Goal: Task Accomplishment & Management: Use online tool/utility

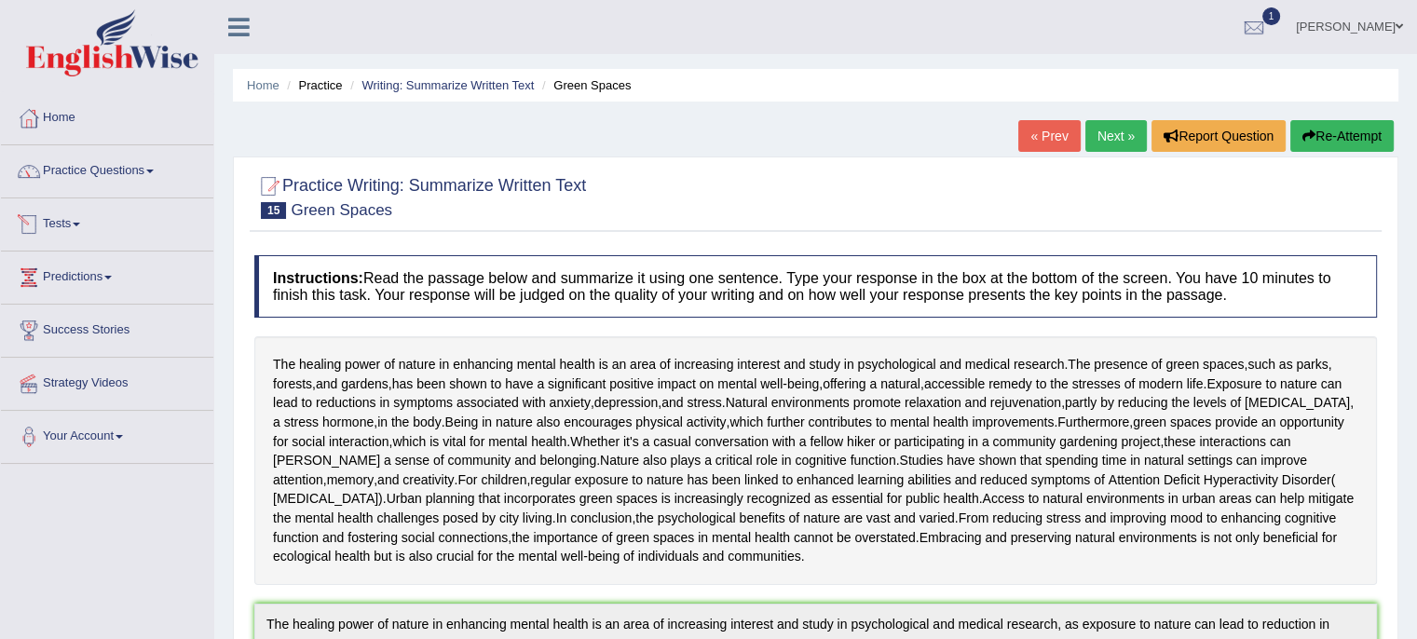
click at [79, 227] on link "Tests" at bounding box center [107, 221] width 212 height 47
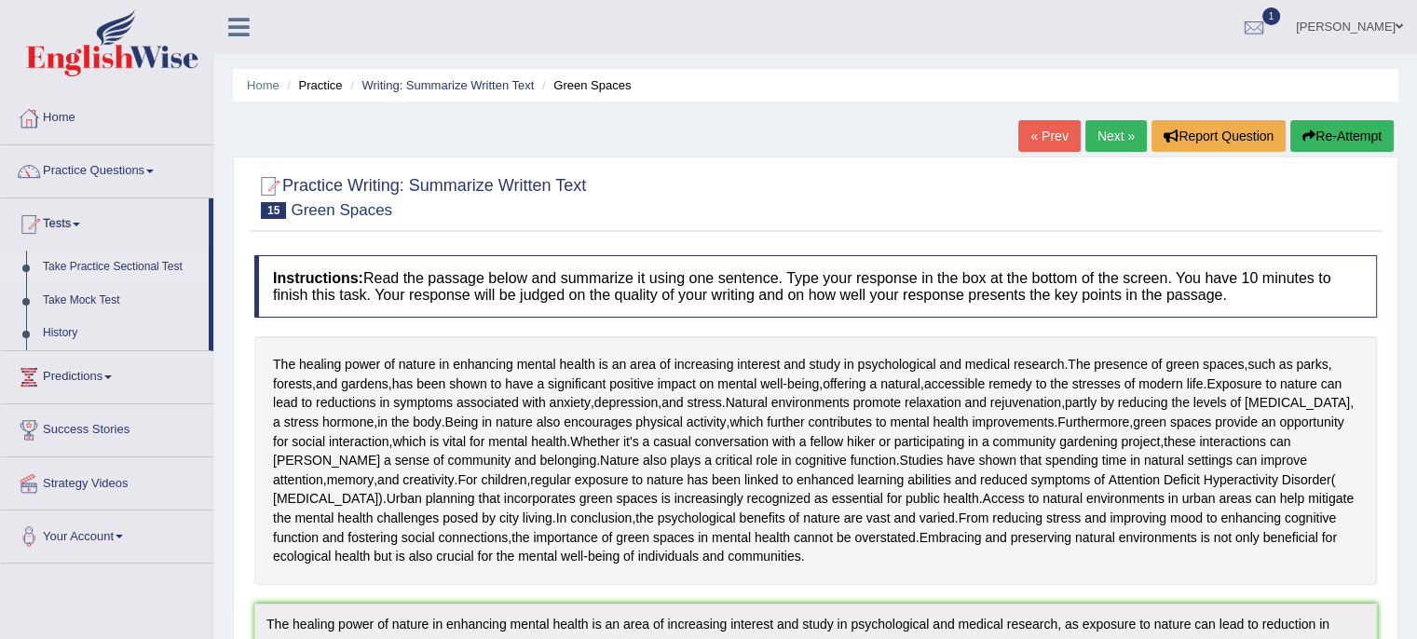
click at [102, 267] on link "Take Practice Sectional Test" at bounding box center [121, 268] width 174 height 34
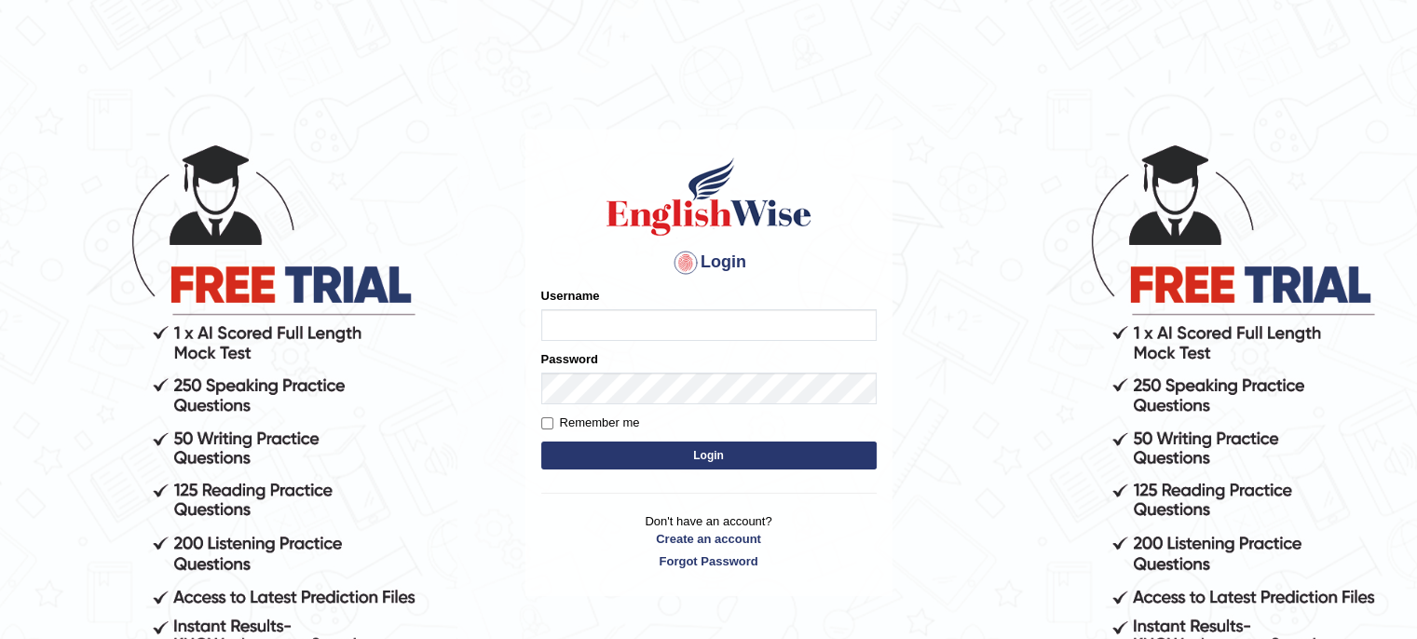
type input "LeoJavier"
click at [570, 452] on button "Login" at bounding box center [708, 456] width 335 height 28
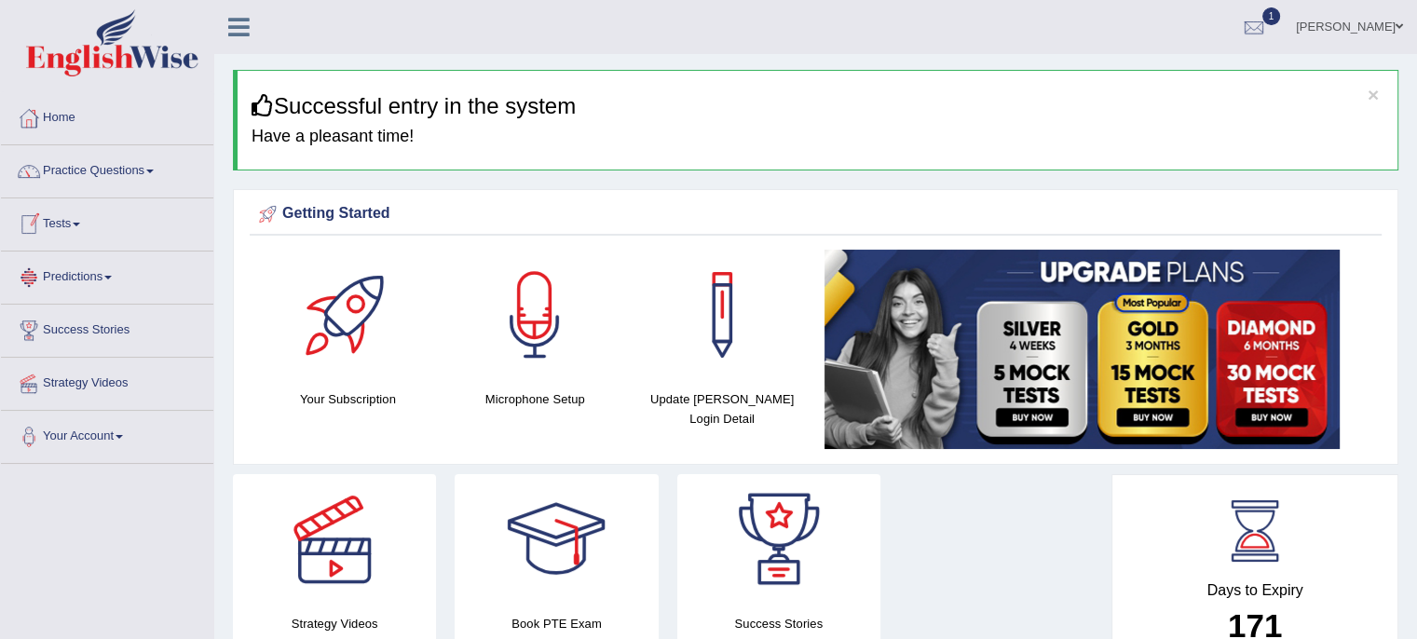
click at [75, 242] on link "Tests" at bounding box center [107, 221] width 212 height 47
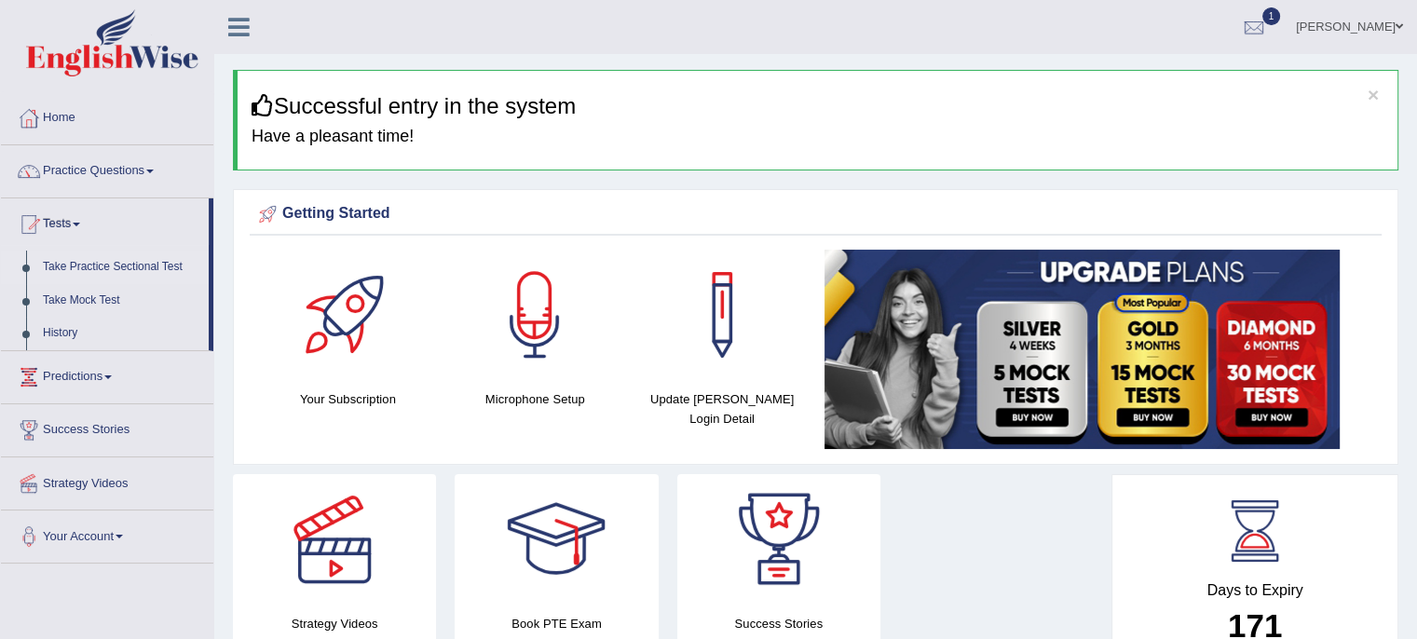
click at [98, 274] on link "Take Practice Sectional Test" at bounding box center [121, 268] width 174 height 34
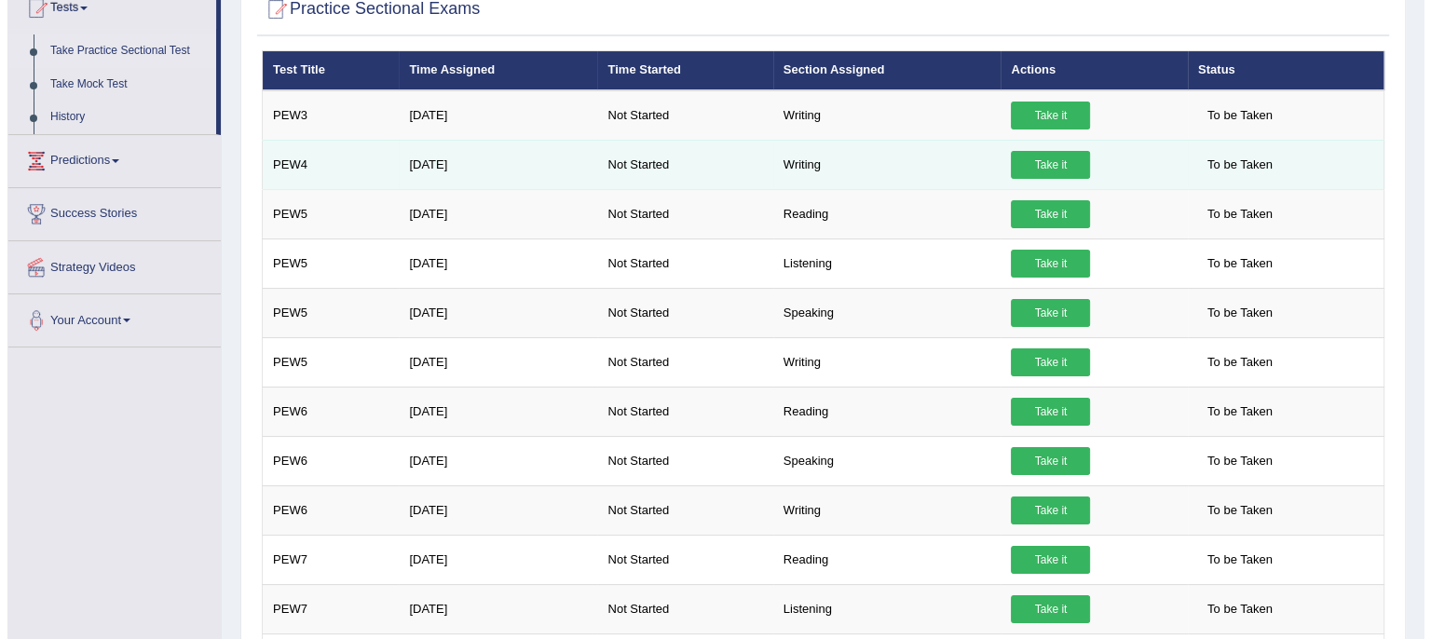
scroll to position [218, 0]
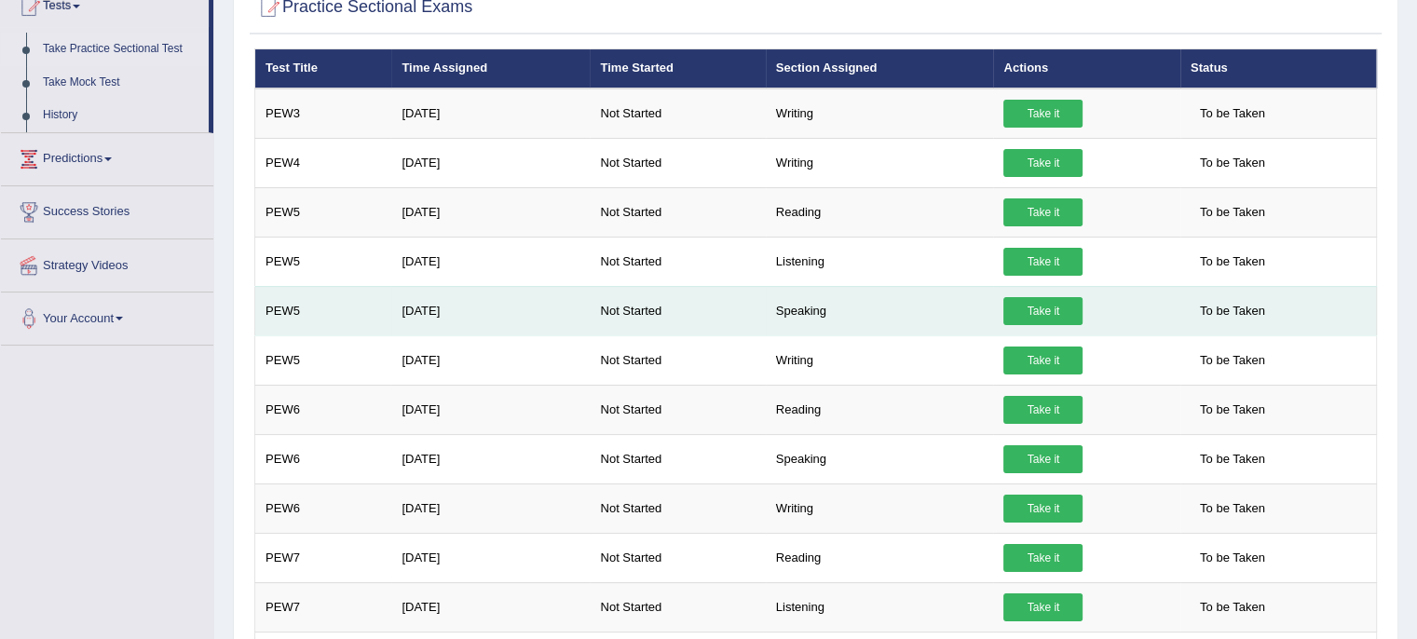
click at [1060, 318] on link "Take it" at bounding box center [1042, 311] width 79 height 28
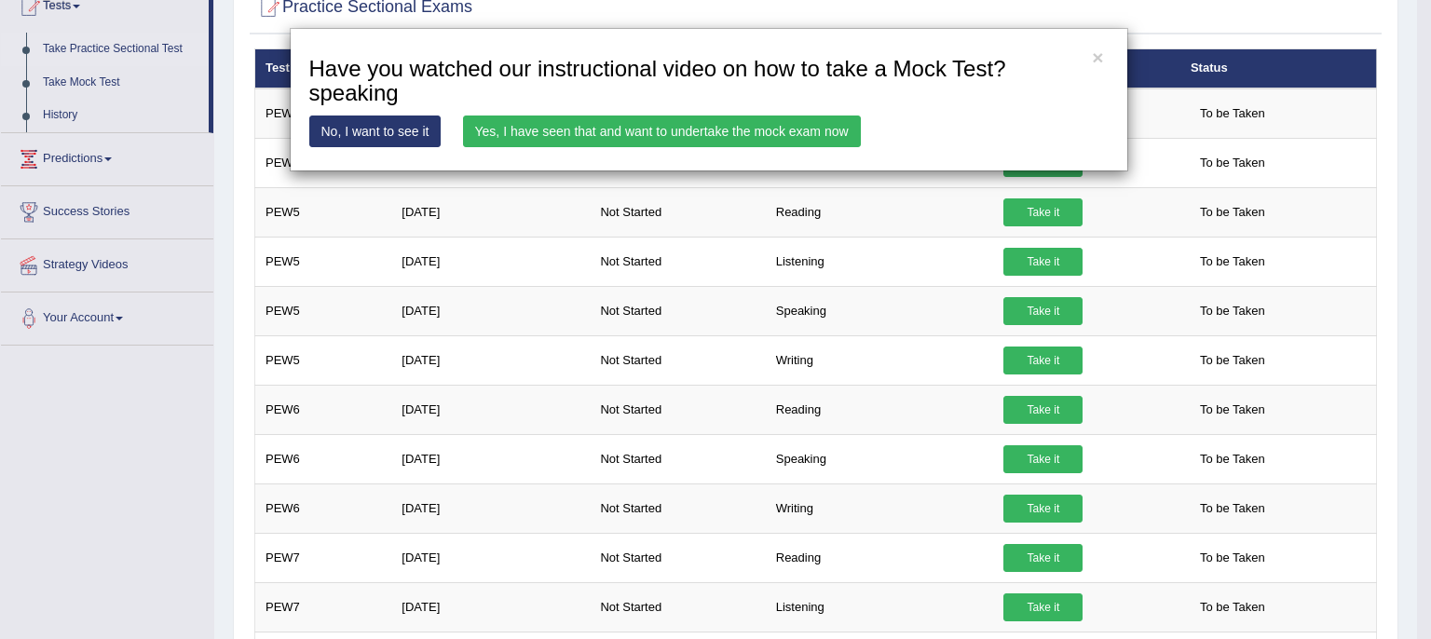
click at [688, 127] on link "Yes, I have seen that and want to undertake the mock exam now" at bounding box center [662, 132] width 398 height 32
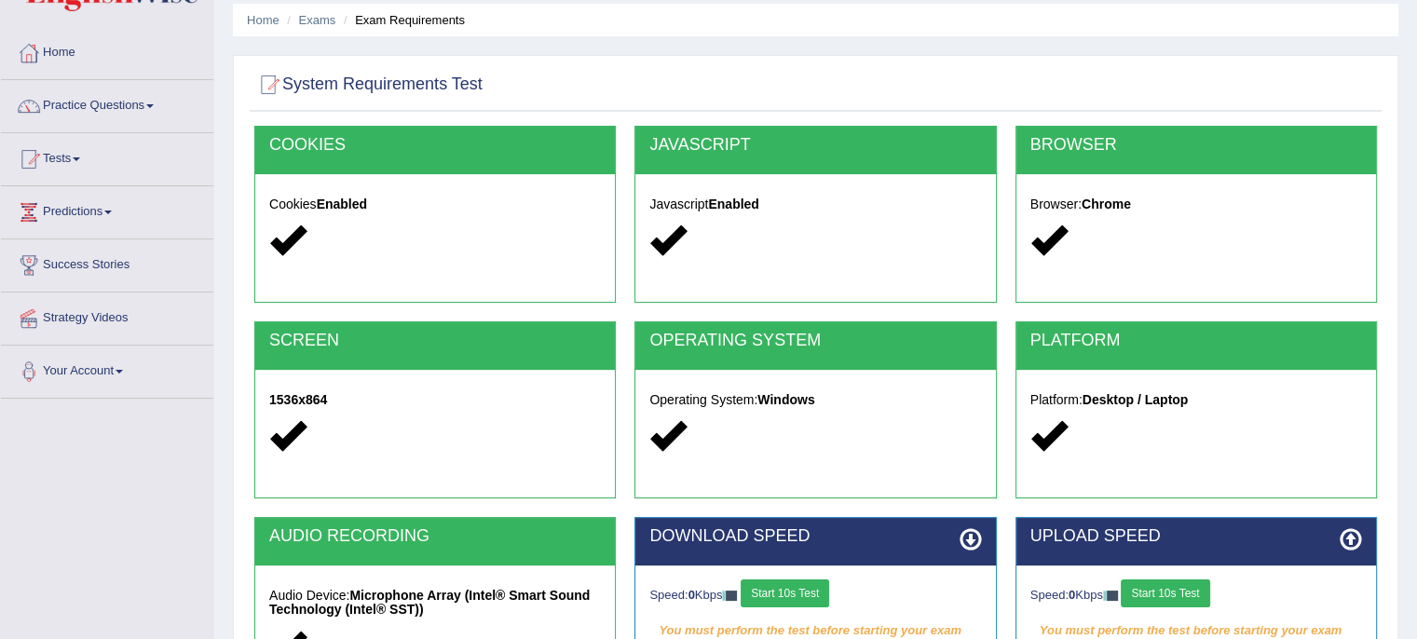
scroll to position [339, 0]
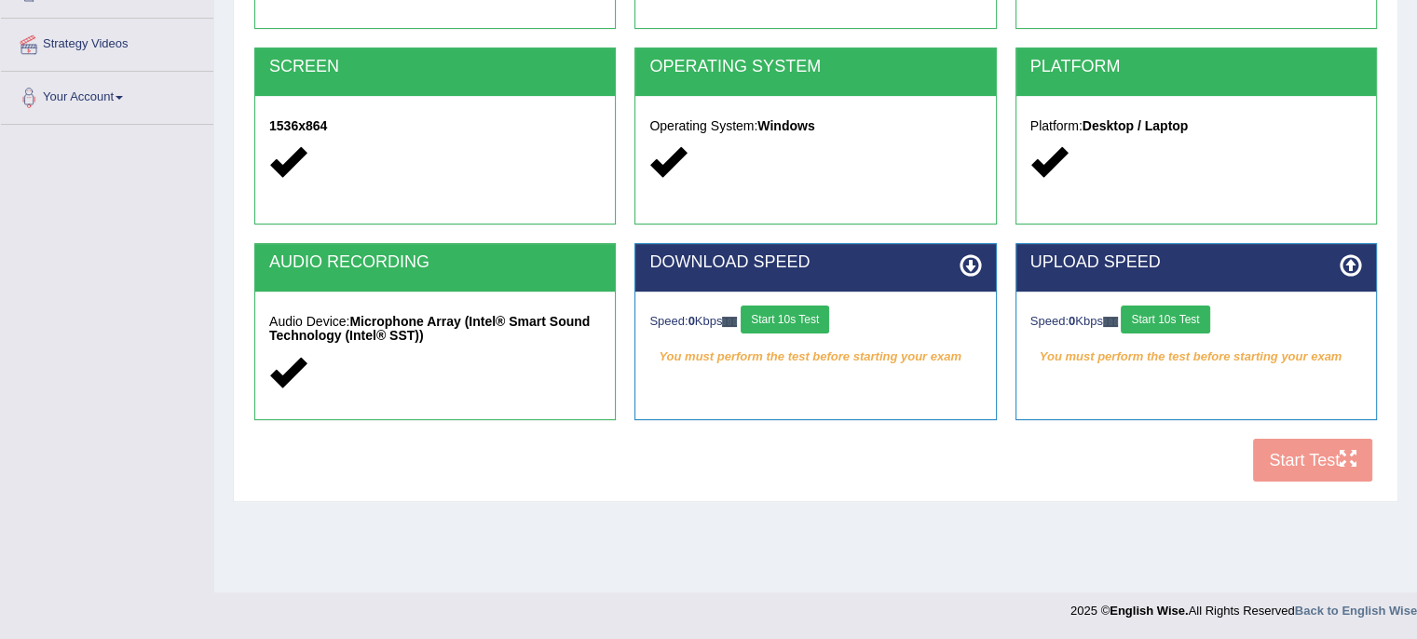
click at [1296, 457] on div "COOKIES Cookies Enabled JAVASCRIPT Javascript Enabled BROWSER Browser: Chrome S…" at bounding box center [816, 172] width 1132 height 640
click at [807, 320] on button "Start 10s Test" at bounding box center [785, 320] width 89 height 28
click at [1186, 311] on button "Start 10s Test" at bounding box center [1165, 320] width 89 height 28
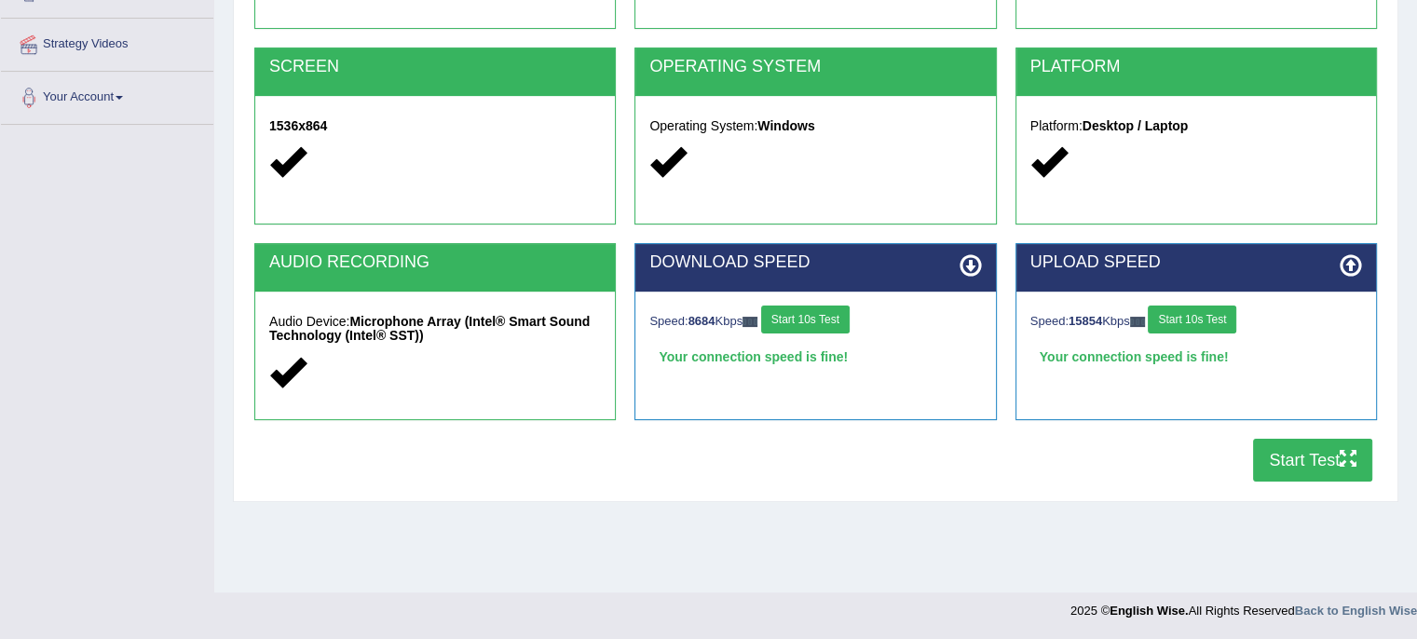
click at [1284, 453] on button "Start Test" at bounding box center [1312, 460] width 119 height 43
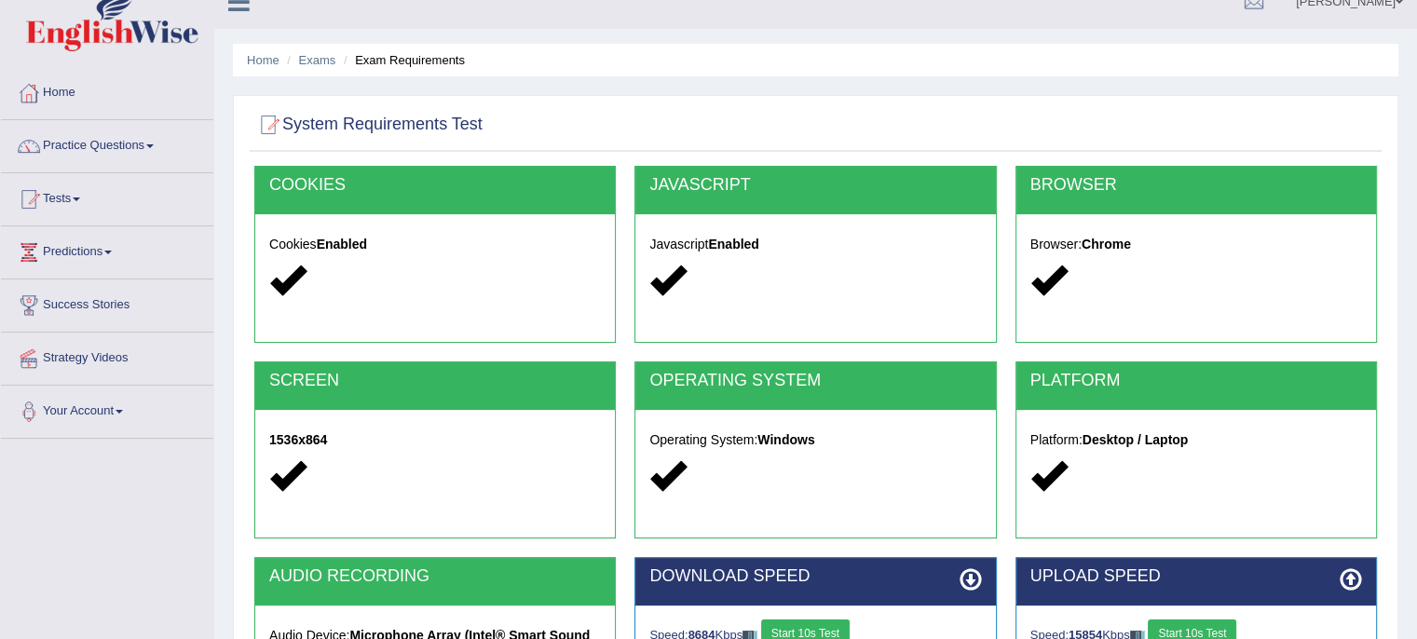
scroll to position [0, 0]
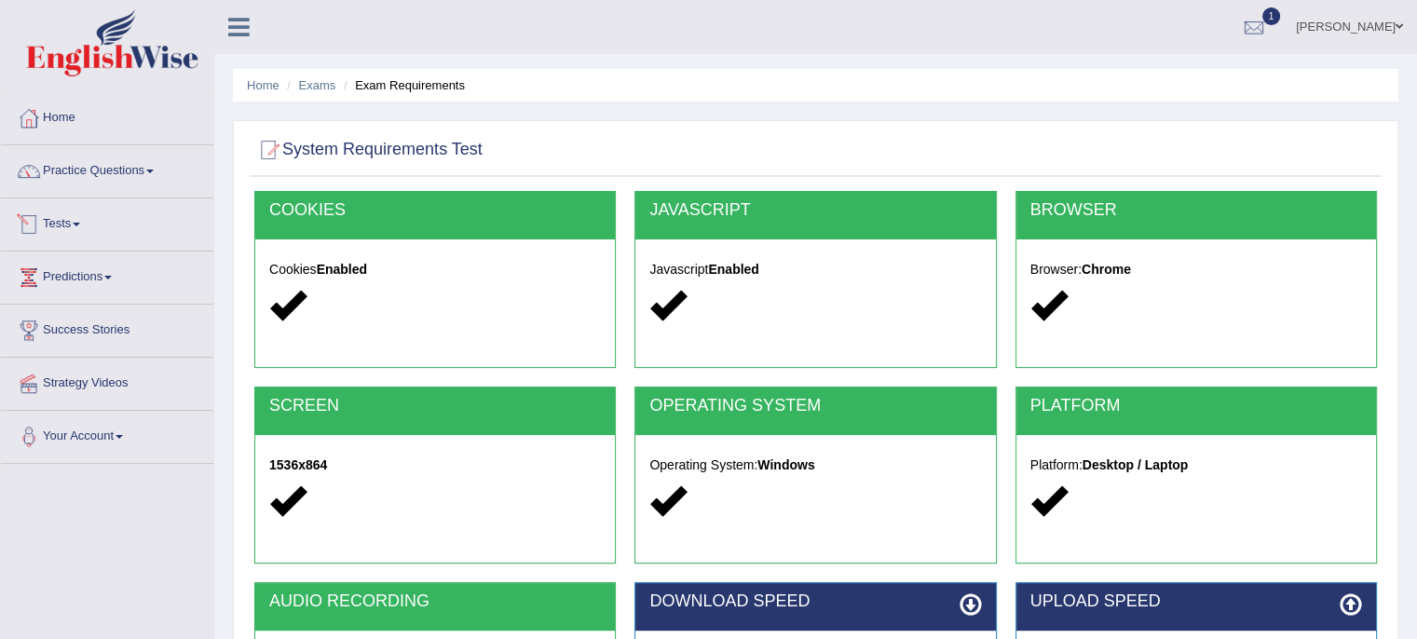
click at [71, 217] on link "Tests" at bounding box center [107, 221] width 212 height 47
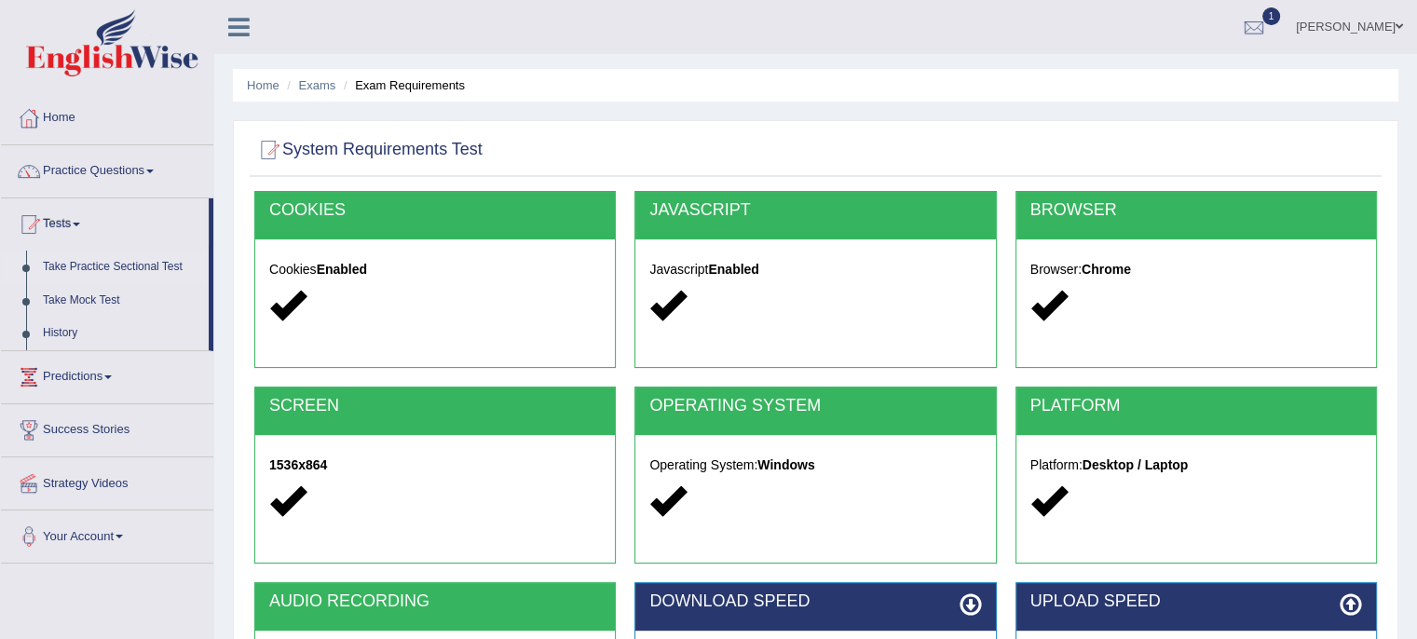
click at [91, 264] on link "Take Practice Sectional Test" at bounding box center [121, 268] width 174 height 34
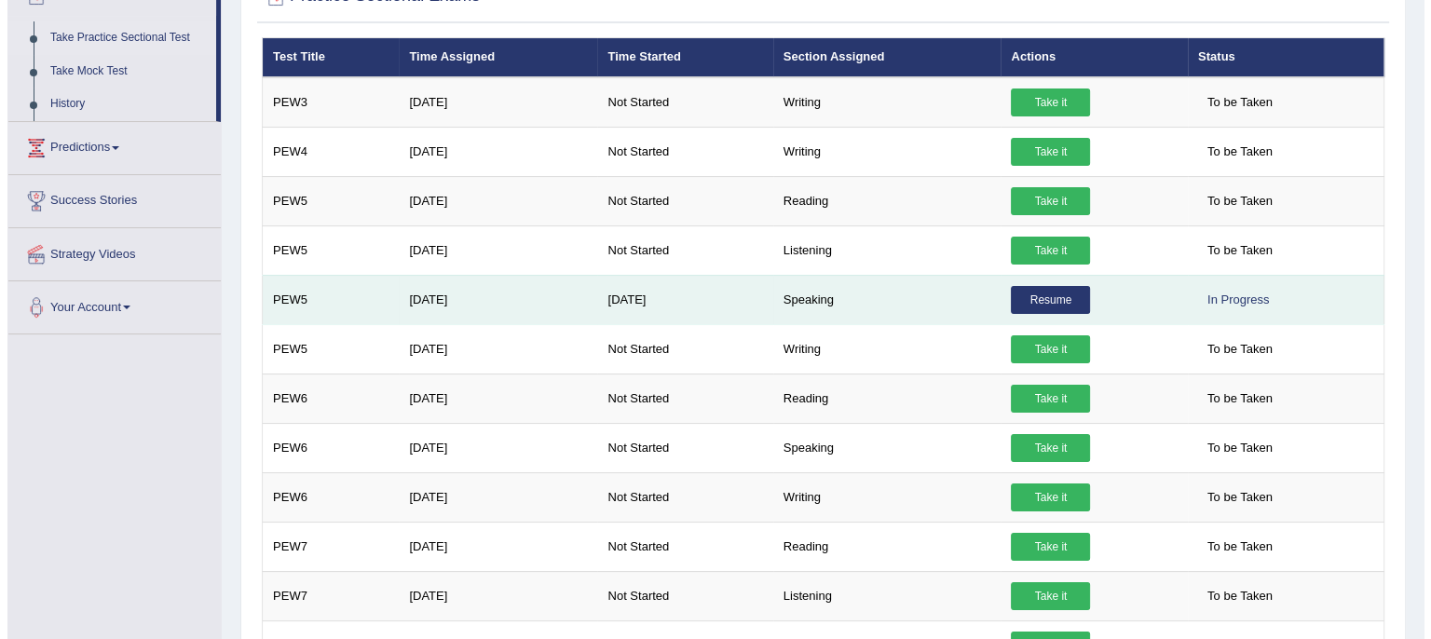
scroll to position [230, 0]
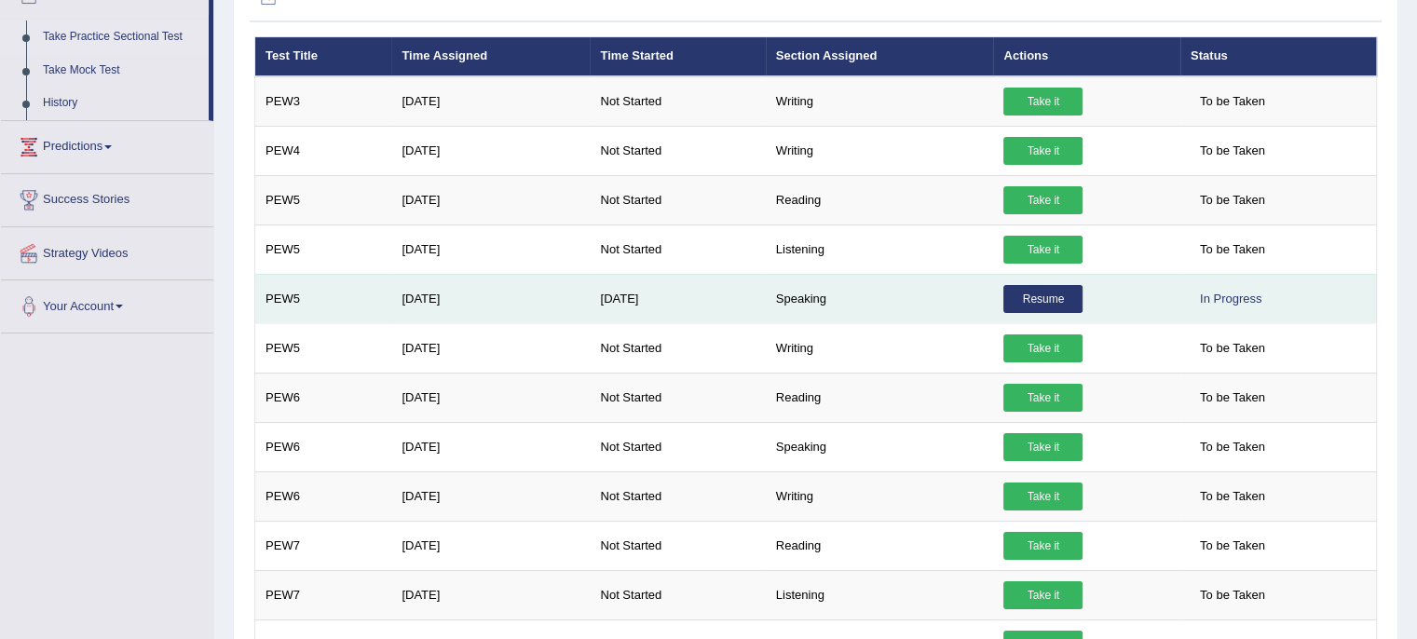
click at [1053, 298] on link "Resume" at bounding box center [1042, 299] width 79 height 28
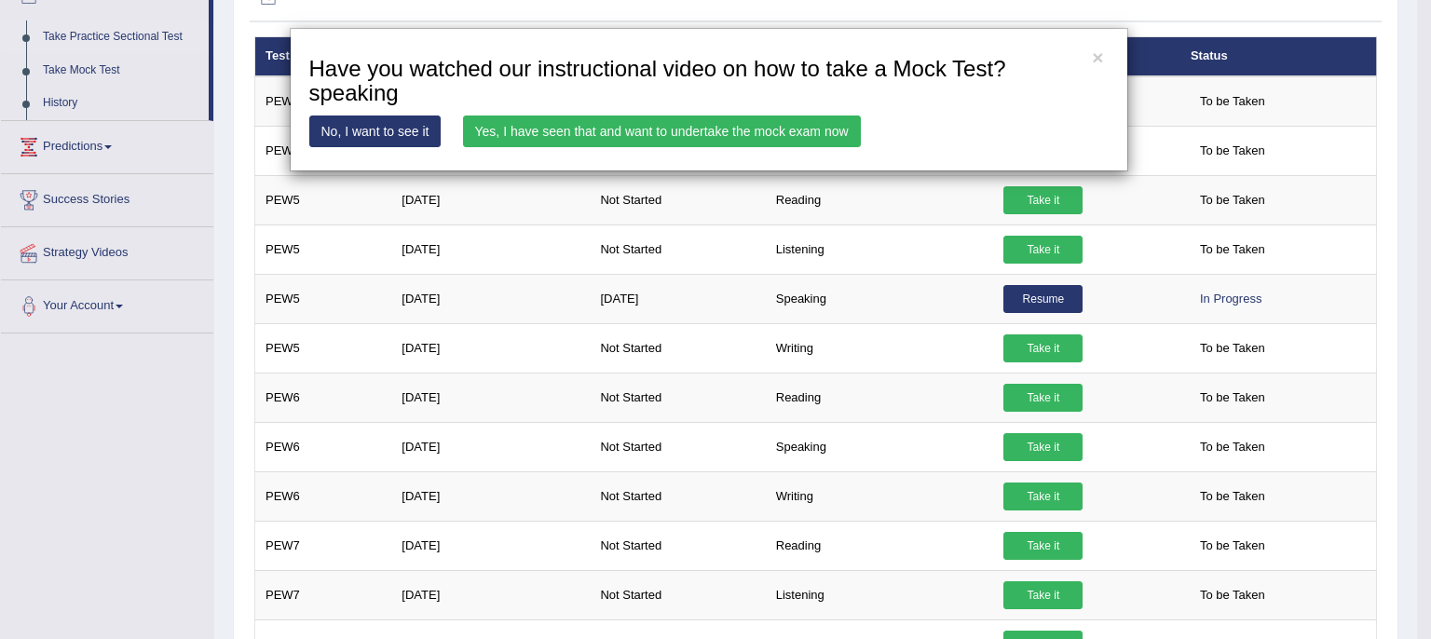
click at [637, 131] on link "Yes, I have seen that and want to undertake the mock exam now" at bounding box center [662, 132] width 398 height 32
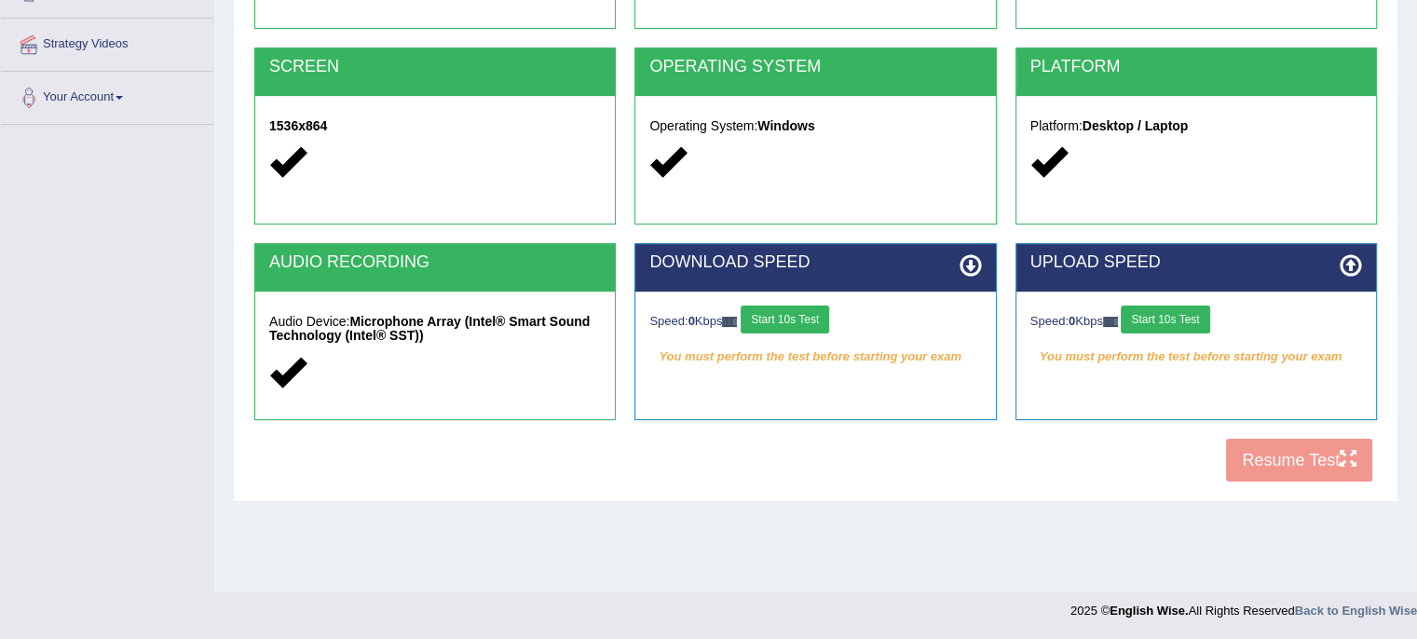
click at [1165, 314] on button "Start 10s Test" at bounding box center [1165, 320] width 89 height 28
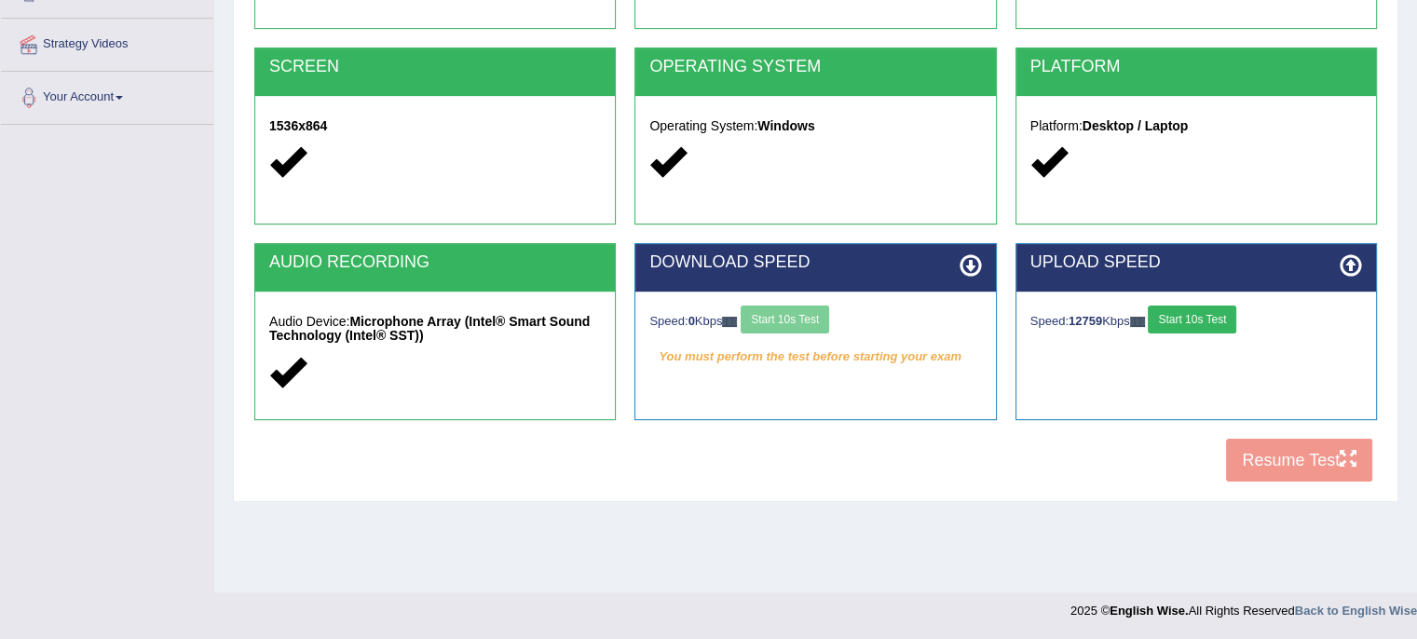
click at [807, 318] on div "Speed: 0 Kbps Start 10s Test" at bounding box center [815, 322] width 332 height 33
click at [807, 318] on button "Start 10s Test" at bounding box center [785, 320] width 89 height 28
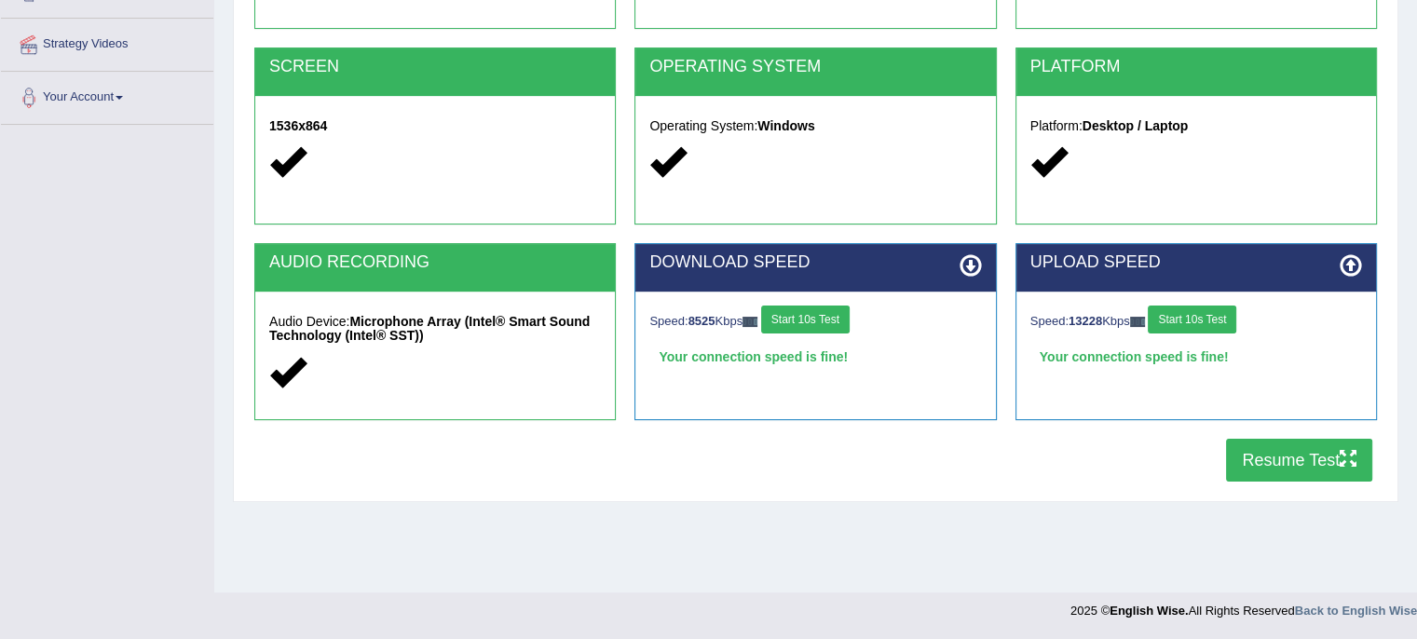
click at [1250, 459] on button "Resume Test" at bounding box center [1299, 460] width 146 height 43
